Goal: Information Seeking & Learning: Learn about a topic

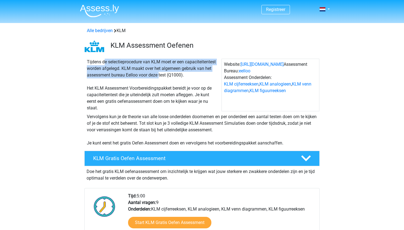
drag, startPoint x: 77, startPoint y: 59, endPoint x: 142, endPoint y: 75, distance: 67.6
click at [142, 75] on div "Tijdens de selectieprocedure van KLM moet er een capaciteitentest worden afgele…" at bounding box center [201, 84] width 261 height 55
click at [142, 75] on div "Tijdens de selectieprocedure van KLM moet er een capaciteitentest worden afgele…" at bounding box center [153, 85] width 137 height 53
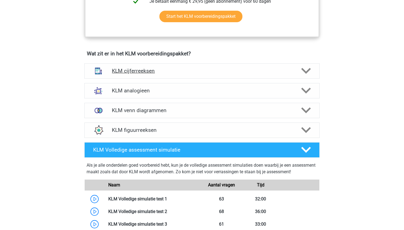
scroll to position [347, 0]
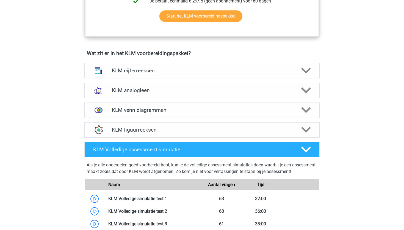
click at [167, 72] on h4 "KLM cijferreeksen" at bounding box center [202, 71] width 180 height 6
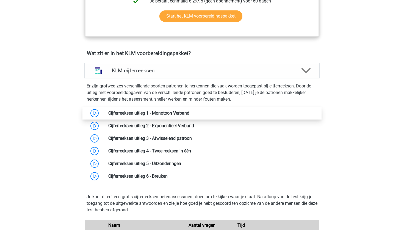
click at [189, 112] on link at bounding box center [189, 113] width 0 height 5
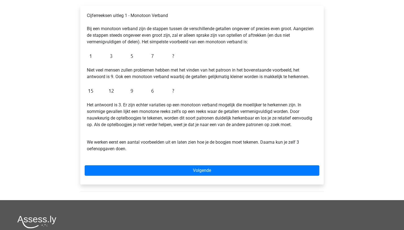
scroll to position [90, 0]
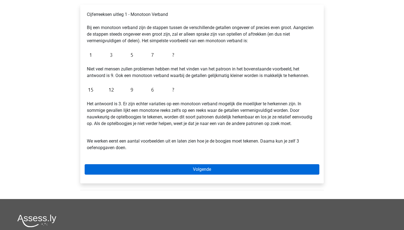
click at [146, 168] on link "Volgende" at bounding box center [202, 169] width 234 height 10
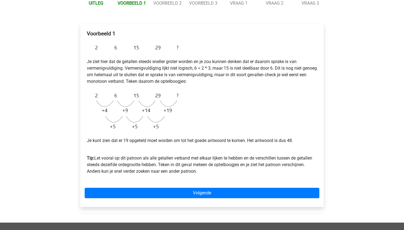
scroll to position [71, 0]
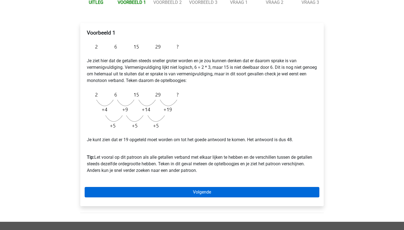
click at [166, 193] on link "Volgende" at bounding box center [202, 192] width 234 height 10
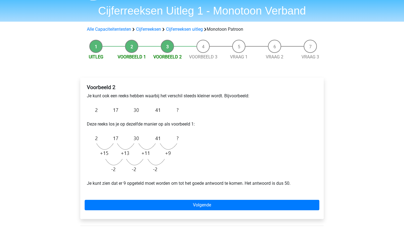
scroll to position [30, 0]
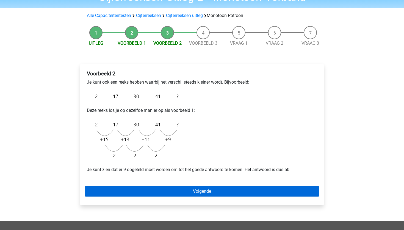
click at [167, 193] on link "Volgende" at bounding box center [202, 191] width 234 height 10
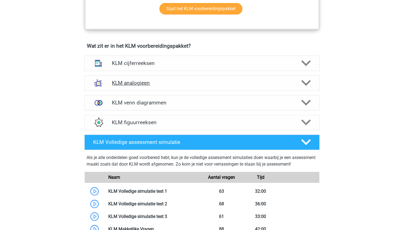
scroll to position [357, 0]
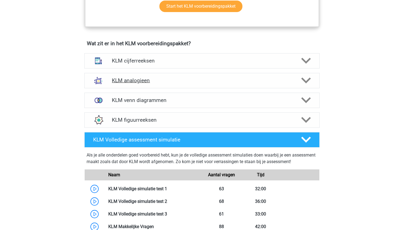
click at [118, 80] on h4 "KLM analogieen" at bounding box center [202, 80] width 180 height 6
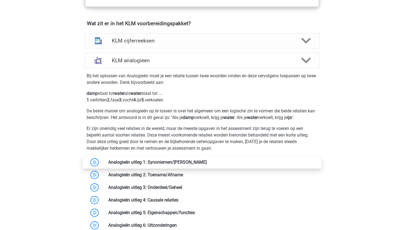
scroll to position [378, 0]
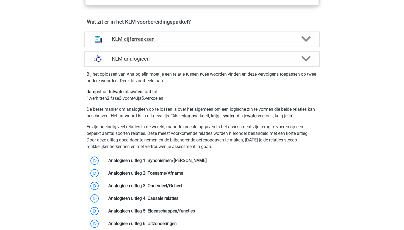
click at [103, 42] on img at bounding box center [98, 39] width 14 height 14
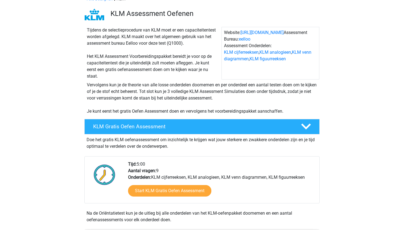
scroll to position [35, 0]
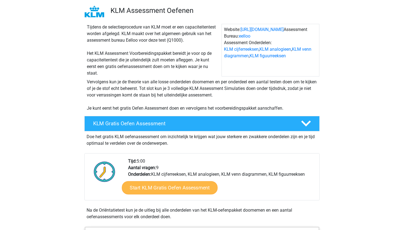
click at [151, 187] on link "Start KLM Gratis Oefen Assessment" at bounding box center [170, 187] width 96 height 13
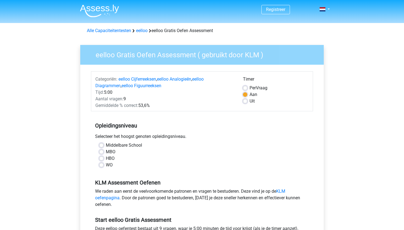
click at [106, 144] on label "Middelbare School" at bounding box center [124, 145] width 36 height 7
click at [102, 144] on input "Middelbare School" at bounding box center [101, 144] width 4 height 5
radio input "true"
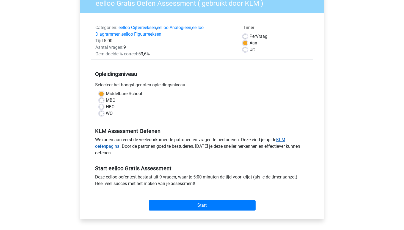
scroll to position [56, 0]
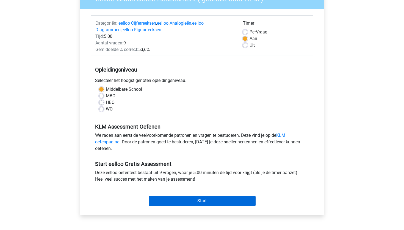
click at [217, 206] on input "Start" at bounding box center [202, 201] width 107 height 10
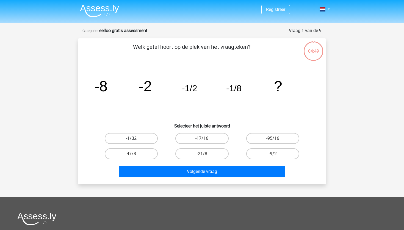
click at [136, 140] on label "-1/32" at bounding box center [131, 138] width 53 height 11
click at [135, 140] on input "-1/32" at bounding box center [133, 141] width 4 height 4
radio input "true"
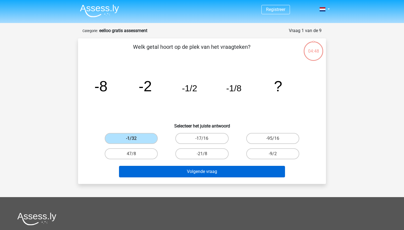
click at [185, 174] on button "Volgende vraag" at bounding box center [202, 172] width 166 height 12
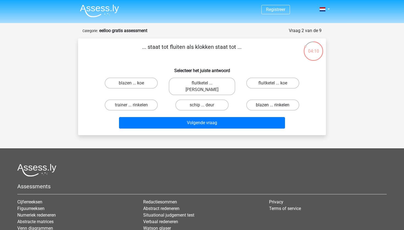
click at [257, 100] on label "blazen ... rinkelen" at bounding box center [272, 105] width 53 height 11
click at [272, 105] on input "blazen ... rinkelen" at bounding box center [274, 107] width 4 height 4
radio input "true"
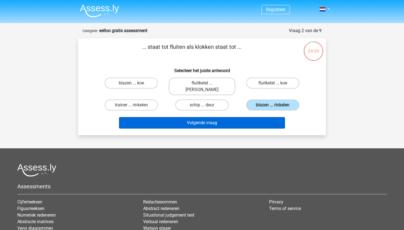
click at [243, 118] on button "Volgende vraag" at bounding box center [202, 123] width 166 height 12
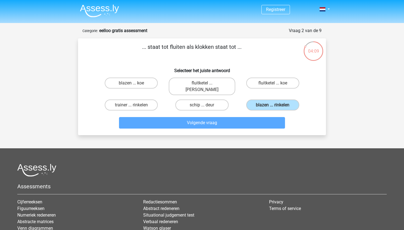
scroll to position [27, 0]
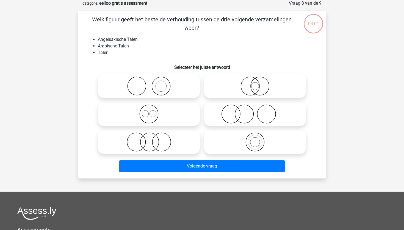
click at [108, 43] on li "Arabische Talen" at bounding box center [207, 46] width 219 height 7
click at [146, 140] on icon at bounding box center [148, 142] width 97 height 19
click at [149, 139] on input "radio" at bounding box center [151, 138] width 4 height 4
radio input "true"
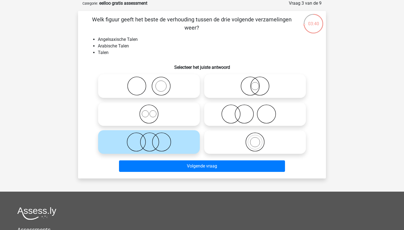
drag, startPoint x: 160, startPoint y: 164, endPoint x: 87, endPoint y: 148, distance: 74.1
click at [87, 148] on div "Welk figuur geeft het beste de verhouding tussen de drie volgende verzamelingen…" at bounding box center [201, 94] width 243 height 159
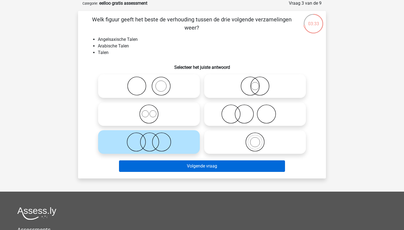
click at [205, 166] on button "Volgende vraag" at bounding box center [202, 167] width 166 height 12
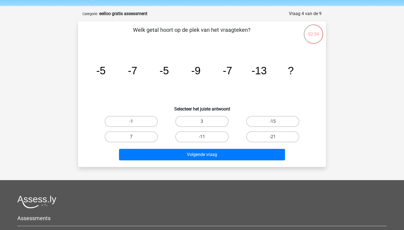
scroll to position [16, 0]
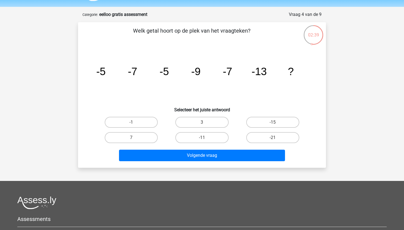
click at [202, 140] on input "-11" at bounding box center [204, 140] width 4 height 4
radio input "true"
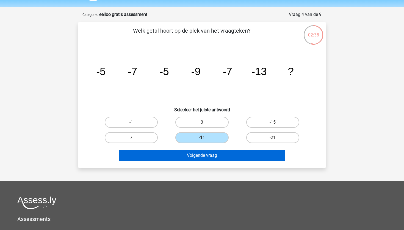
click at [206, 156] on button "Volgende vraag" at bounding box center [202, 156] width 166 height 12
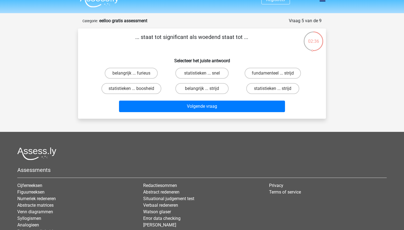
scroll to position [9, 0]
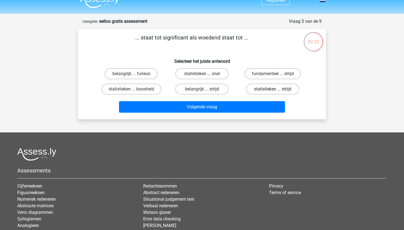
click at [288, 88] on label "statistieken ... strijd" at bounding box center [272, 89] width 53 height 11
click at [276, 89] on input "statistieken ... strijd" at bounding box center [274, 91] width 4 height 4
radio input "true"
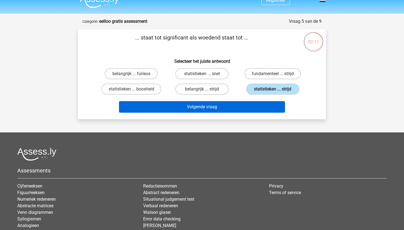
click at [222, 111] on button "Volgende vraag" at bounding box center [202, 107] width 166 height 12
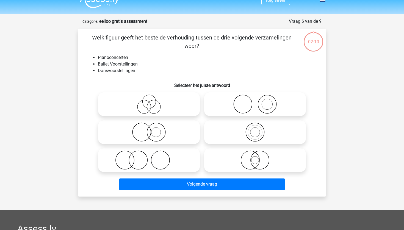
scroll to position [27, 0]
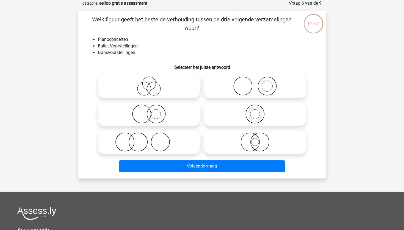
click at [146, 88] on icon at bounding box center [148, 86] width 97 height 19
click at [149, 83] on input "radio" at bounding box center [151, 82] width 4 height 4
radio input "true"
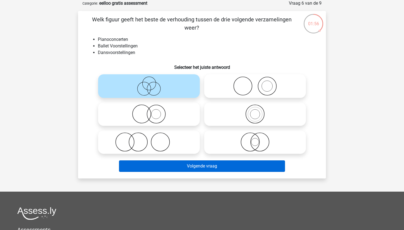
click at [187, 166] on button "Volgende vraag" at bounding box center [202, 167] width 166 height 12
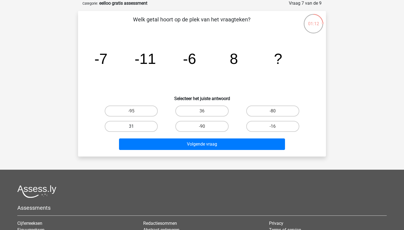
click at [142, 122] on label "31" at bounding box center [131, 126] width 53 height 11
click at [135, 127] on input "31" at bounding box center [133, 129] width 4 height 4
radio input "true"
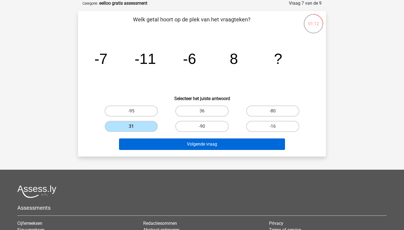
click at [172, 142] on button "Volgende vraag" at bounding box center [202, 145] width 166 height 12
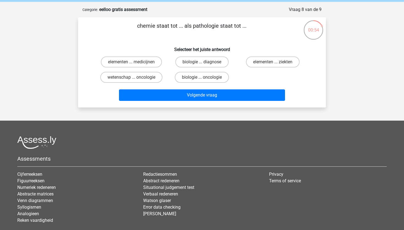
scroll to position [17, 0]
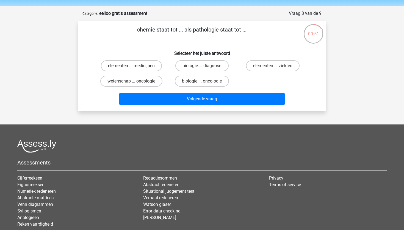
click at [150, 67] on label "elementen ... medicijnen" at bounding box center [131, 65] width 61 height 11
click at [135, 67] on input "elementen ... medicijnen" at bounding box center [133, 68] width 4 height 4
radio input "true"
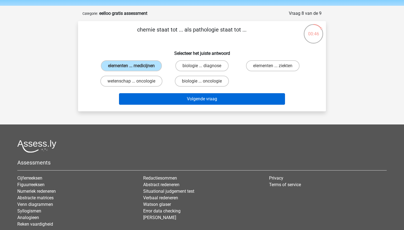
click at [168, 105] on button "Volgende vraag" at bounding box center [202, 99] width 166 height 12
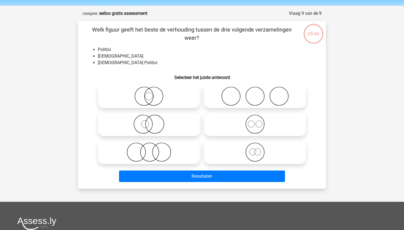
scroll to position [27, 0]
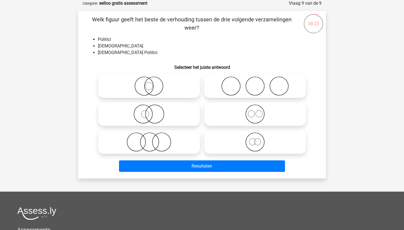
click at [160, 116] on icon at bounding box center [148, 114] width 97 height 19
click at [152, 111] on input "radio" at bounding box center [151, 110] width 4 height 4
radio input "true"
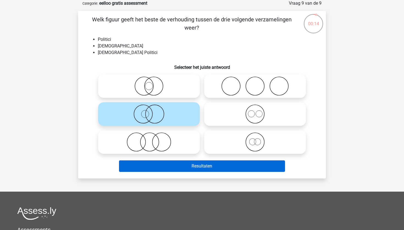
click at [171, 162] on button "Resultaten" at bounding box center [202, 167] width 166 height 12
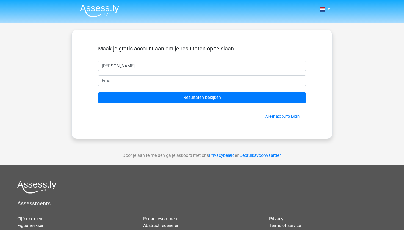
type input "[PERSON_NAME]"
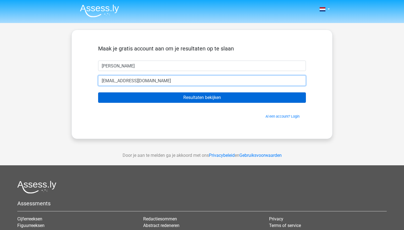
type input "[EMAIL_ADDRESS][DOMAIN_NAME]"
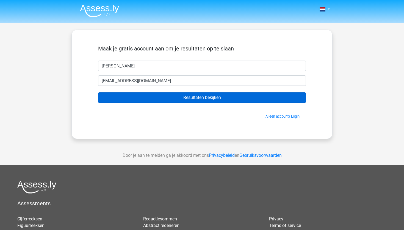
click at [135, 100] on input "Resultaten bekijken" at bounding box center [202, 98] width 208 height 10
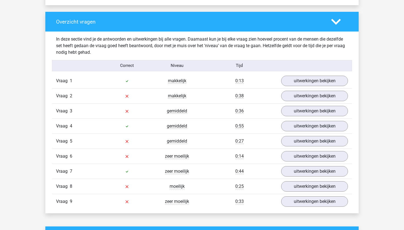
scroll to position [553, 0]
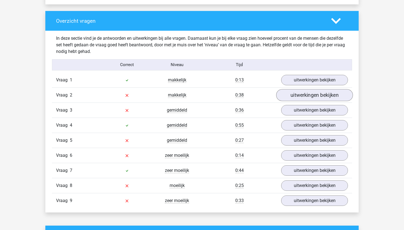
click at [287, 94] on link "uitwerkingen bekijken" at bounding box center [314, 95] width 77 height 12
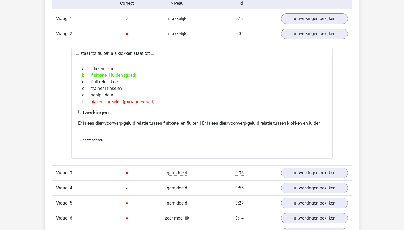
scroll to position [675, 0]
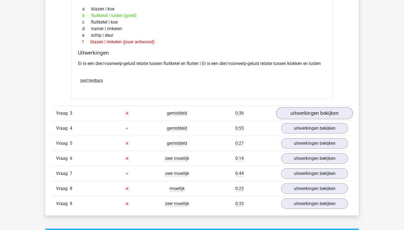
click at [301, 111] on link "uitwerkingen bekijken" at bounding box center [314, 113] width 77 height 12
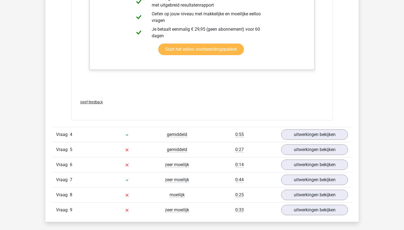
scroll to position [1028, 0]
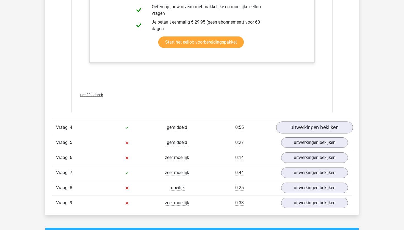
click at [312, 129] on link "uitwerkingen bekijken" at bounding box center [314, 128] width 77 height 12
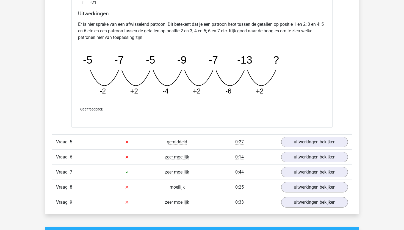
scroll to position [1299, 0]
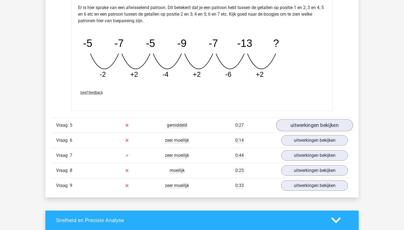
click at [312, 127] on link "uitwerkingen bekijken" at bounding box center [314, 125] width 77 height 12
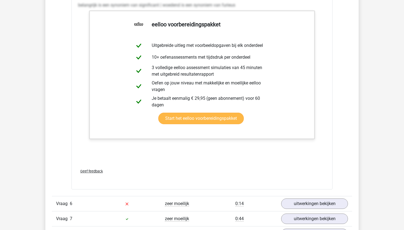
scroll to position [1674, 0]
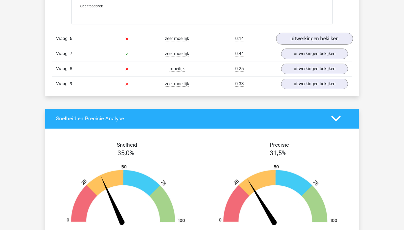
click at [295, 38] on link "uitwerkingen bekijken" at bounding box center [314, 39] width 77 height 12
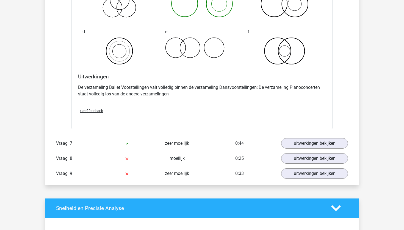
scroll to position [1806, 0]
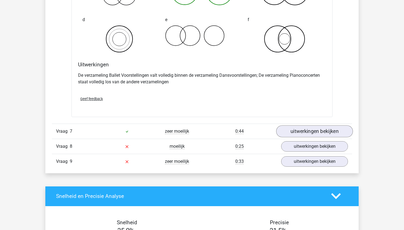
click at [313, 129] on link "uitwerkingen bekijken" at bounding box center [314, 131] width 77 height 12
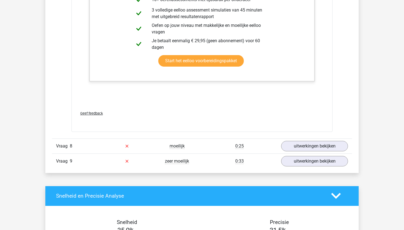
scroll to position [2146, 0]
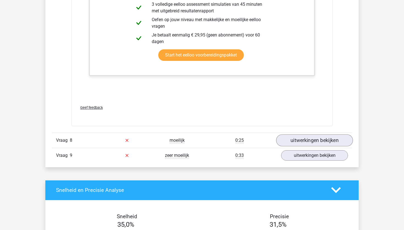
click at [317, 145] on link "uitwerkingen bekijken" at bounding box center [314, 141] width 77 height 12
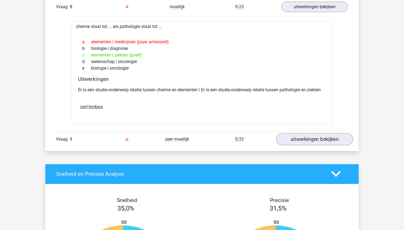
scroll to position [2281, 0]
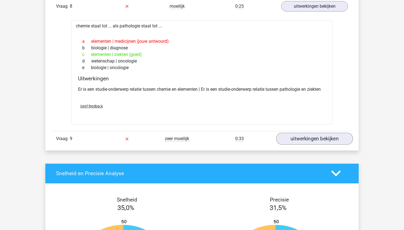
click at [308, 141] on link "uitwerkingen bekijken" at bounding box center [314, 139] width 77 height 12
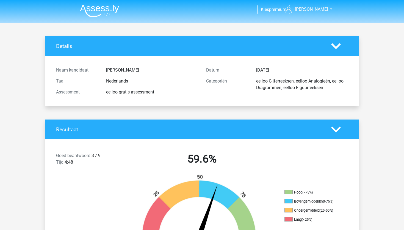
scroll to position [0, 0]
click at [93, 9] on img at bounding box center [99, 10] width 39 height 13
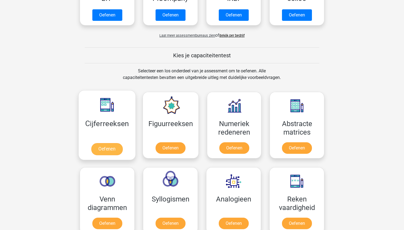
scroll to position [223, 0]
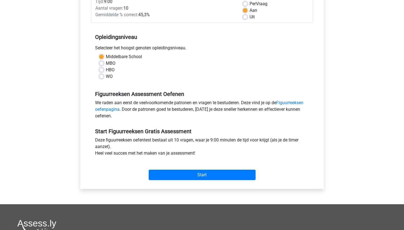
scroll to position [113, 0]
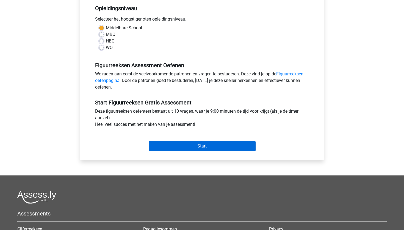
click at [176, 146] on input "Start" at bounding box center [202, 146] width 107 height 10
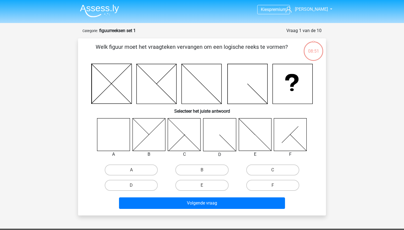
click at [124, 138] on icon at bounding box center [113, 134] width 33 height 33
click at [135, 172] on label "A" at bounding box center [131, 170] width 53 height 11
click at [135, 172] on input "A" at bounding box center [133, 172] width 4 height 4
radio input "true"
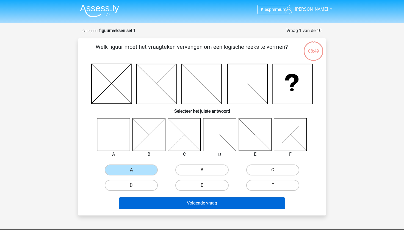
click at [156, 200] on button "Volgende vraag" at bounding box center [202, 204] width 166 height 12
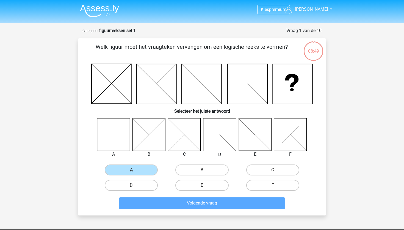
scroll to position [27, 0]
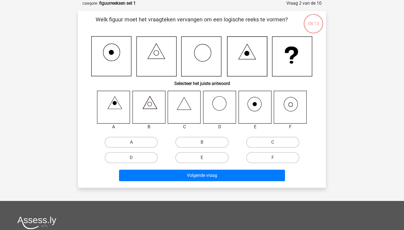
click at [285, 114] on icon at bounding box center [290, 107] width 33 height 33
click at [276, 159] on label "F" at bounding box center [272, 157] width 53 height 11
click at [276, 159] on input "F" at bounding box center [274, 160] width 4 height 4
radio input "true"
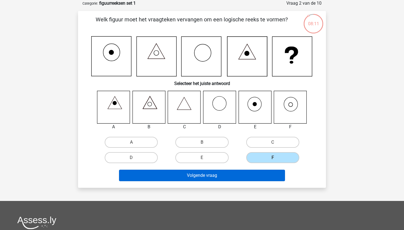
click at [266, 178] on button "Volgende vraag" at bounding box center [202, 176] width 166 height 12
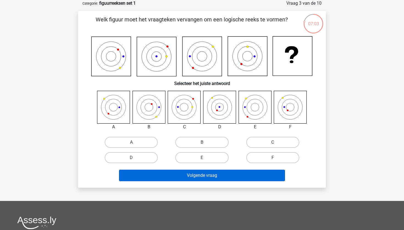
click at [228, 177] on button "Volgende vraag" at bounding box center [202, 176] width 166 height 12
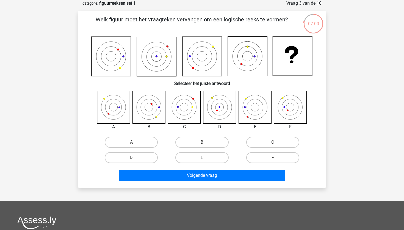
click at [102, 138] on div "A" at bounding box center [131, 142] width 66 height 11
click at [141, 111] on icon at bounding box center [148, 107] width 33 height 33
click at [186, 146] on label "B" at bounding box center [201, 142] width 53 height 11
click at [202, 146] on input "B" at bounding box center [204, 144] width 4 height 4
radio input "true"
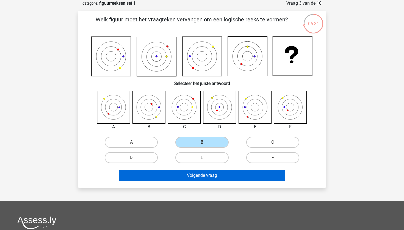
click at [186, 177] on button "Volgende vraag" at bounding box center [202, 176] width 166 height 12
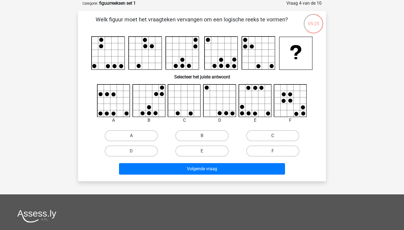
click at [138, 103] on icon at bounding box center [149, 101] width 33 height 33
click at [192, 135] on label "B" at bounding box center [201, 135] width 53 height 11
click at [202, 136] on input "B" at bounding box center [204, 138] width 4 height 4
radio input "true"
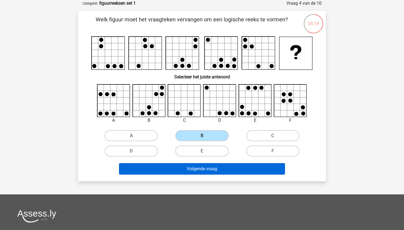
click at [193, 168] on button "Volgende vraag" at bounding box center [202, 169] width 166 height 12
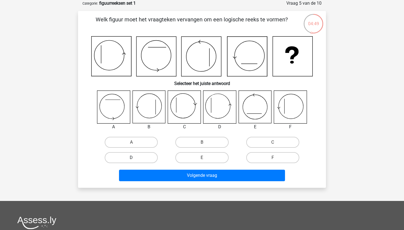
click at [148, 157] on label "D" at bounding box center [131, 157] width 53 height 11
click at [135, 158] on input "D" at bounding box center [133, 160] width 4 height 4
radio input "true"
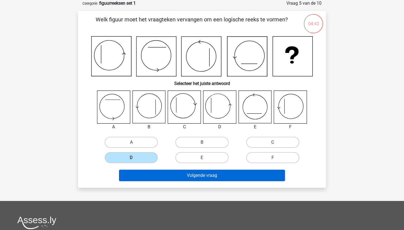
click at [174, 176] on button "Volgende vraag" at bounding box center [202, 176] width 166 height 12
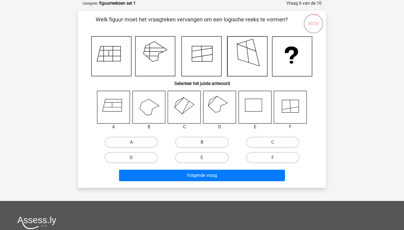
click at [197, 142] on label "B" at bounding box center [201, 142] width 53 height 11
click at [202, 142] on input "B" at bounding box center [204, 144] width 4 height 4
radio input "true"
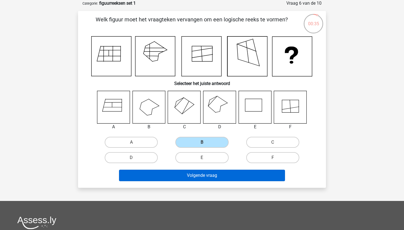
click at [209, 175] on button "Volgende vraag" at bounding box center [202, 176] width 166 height 12
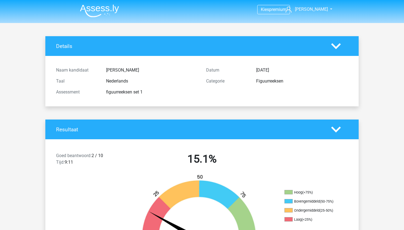
scroll to position [10, 0]
